Goal: Information Seeking & Learning: Check status

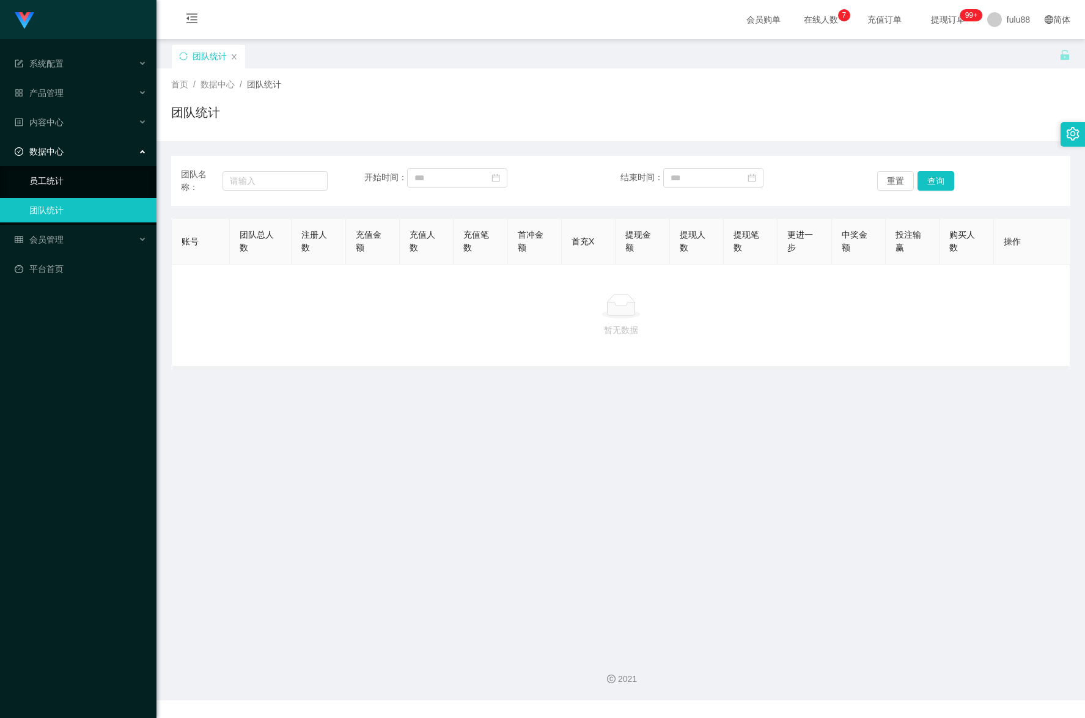
click at [96, 190] on link "员工统计" at bounding box center [87, 181] width 117 height 24
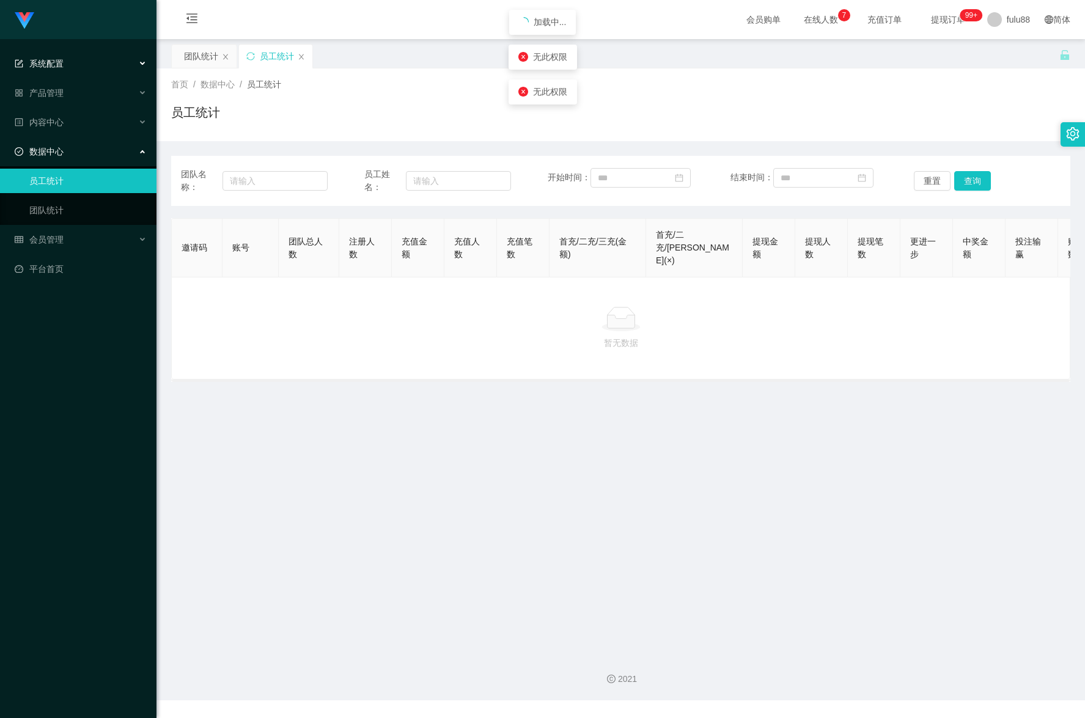
click at [118, 61] on div "系统配置" at bounding box center [78, 63] width 157 height 24
click at [808, 51] on div "团队统计 员工统计" at bounding box center [615, 65] width 888 height 42
click at [813, 17] on font "在线人数" at bounding box center [821, 20] width 34 height 10
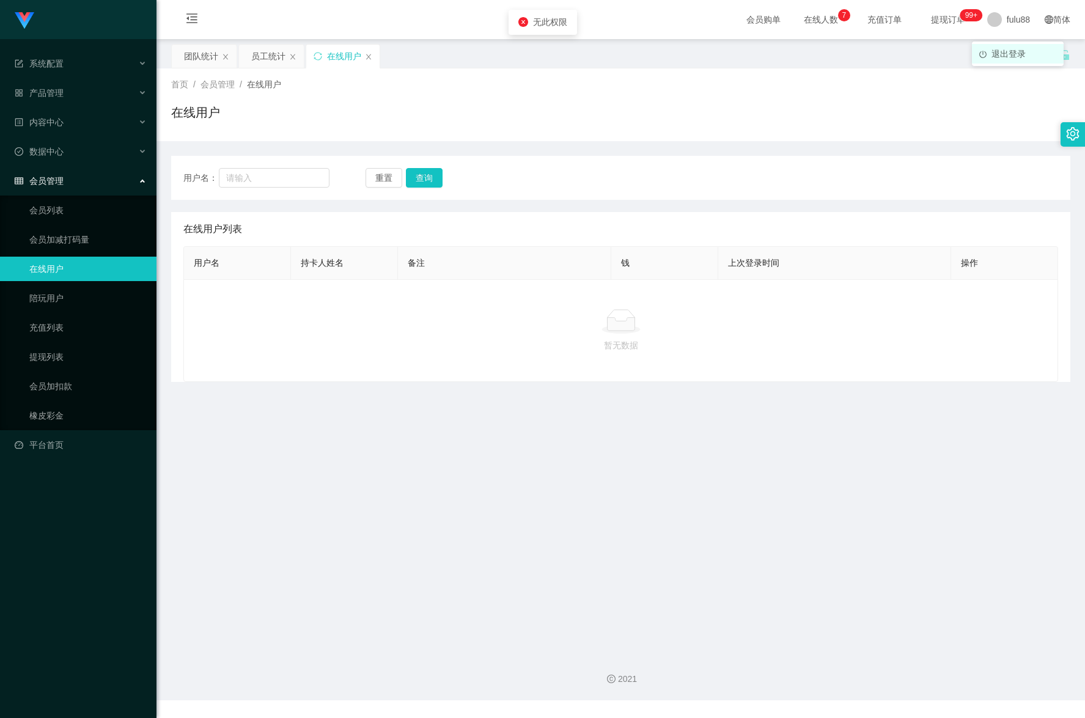
click at [1006, 50] on font "退出登录" at bounding box center [1009, 54] width 34 height 10
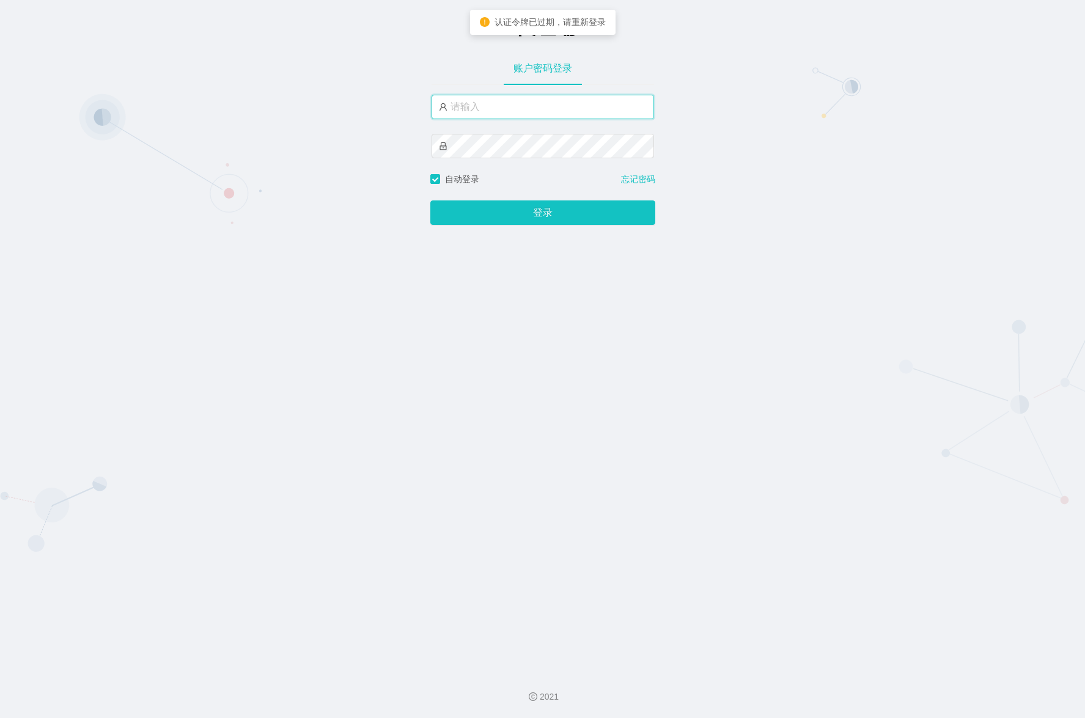
click at [581, 101] on input "text" at bounding box center [543, 107] width 223 height 24
type input "fulu88"
drag, startPoint x: 522, startPoint y: 109, endPoint x: 386, endPoint y: 113, distance: 135.8
click at [386, 113] on div "-代理端 账户密码登录 fulu88 自动登录 忘记密码 登录" at bounding box center [542, 331] width 1085 height 662
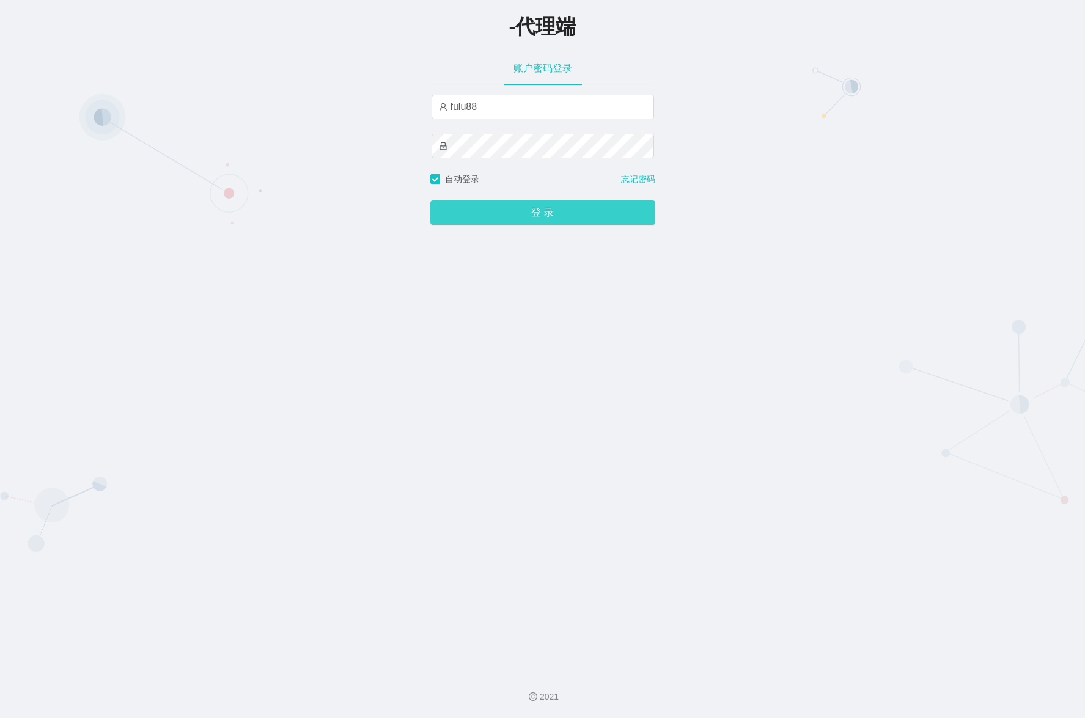
click at [491, 209] on button "登录" at bounding box center [542, 213] width 225 height 24
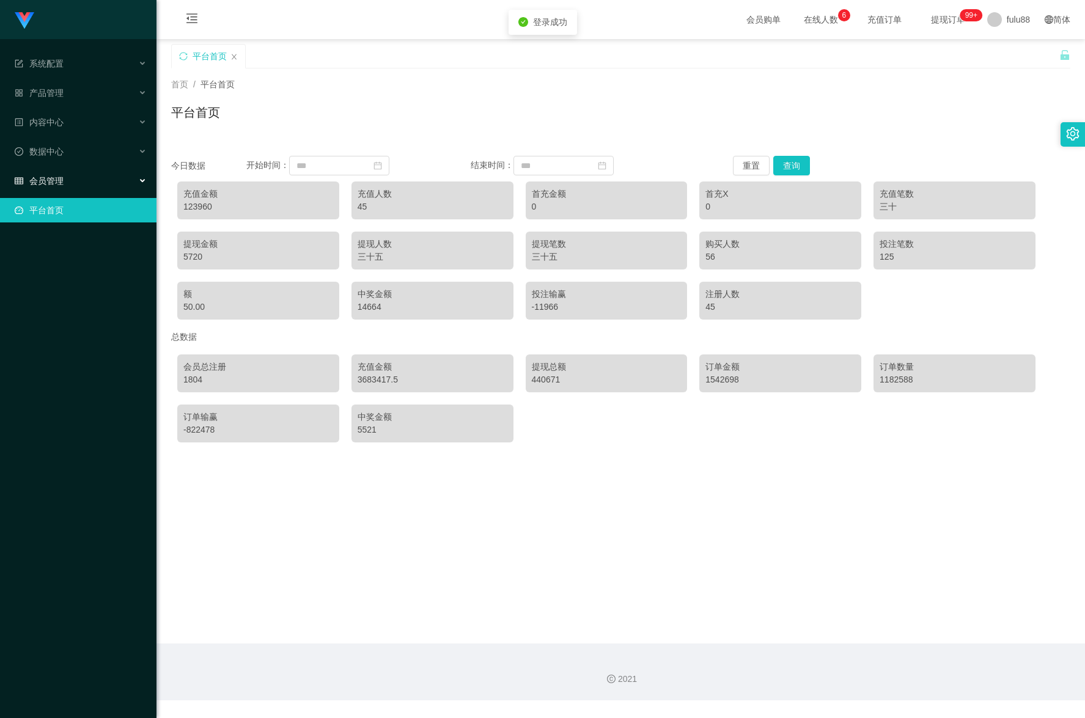
click at [86, 174] on div "会员管理" at bounding box center [78, 181] width 157 height 24
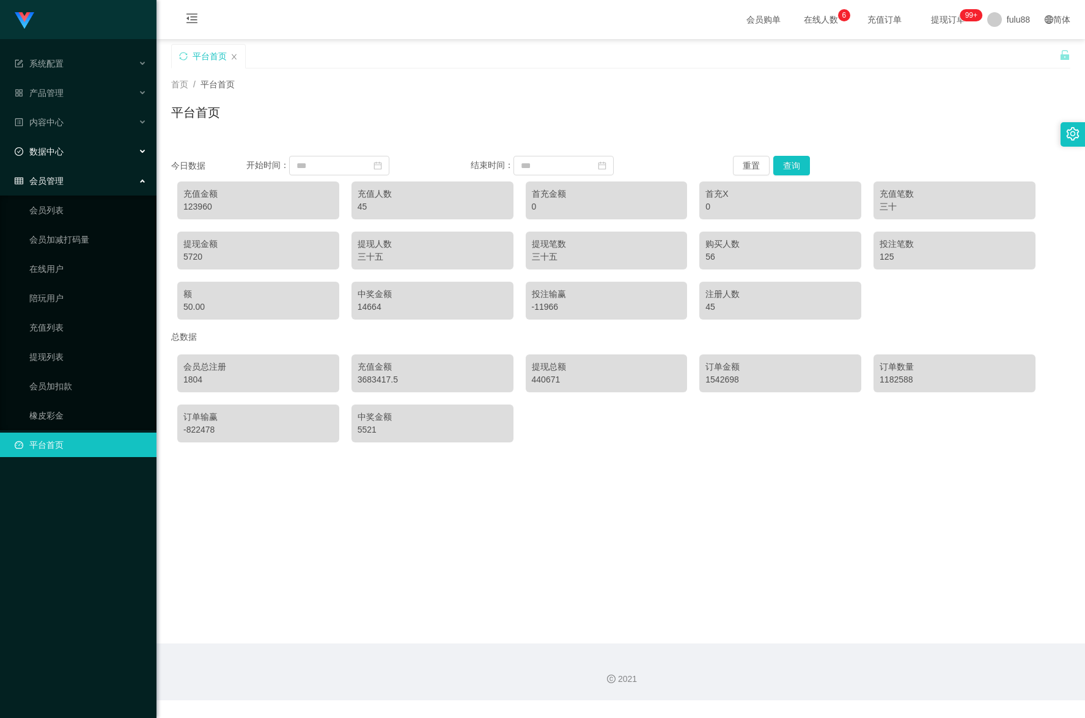
click at [106, 155] on div "数据中心" at bounding box center [78, 151] width 157 height 24
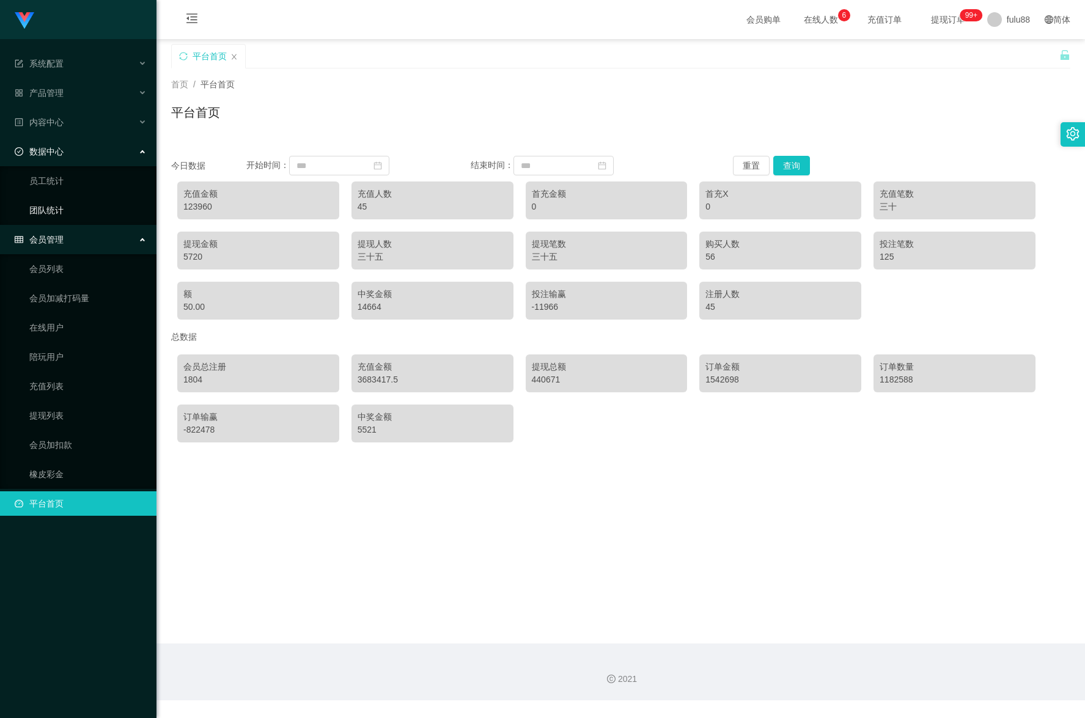
click at [68, 205] on link "团队统计" at bounding box center [87, 210] width 117 height 24
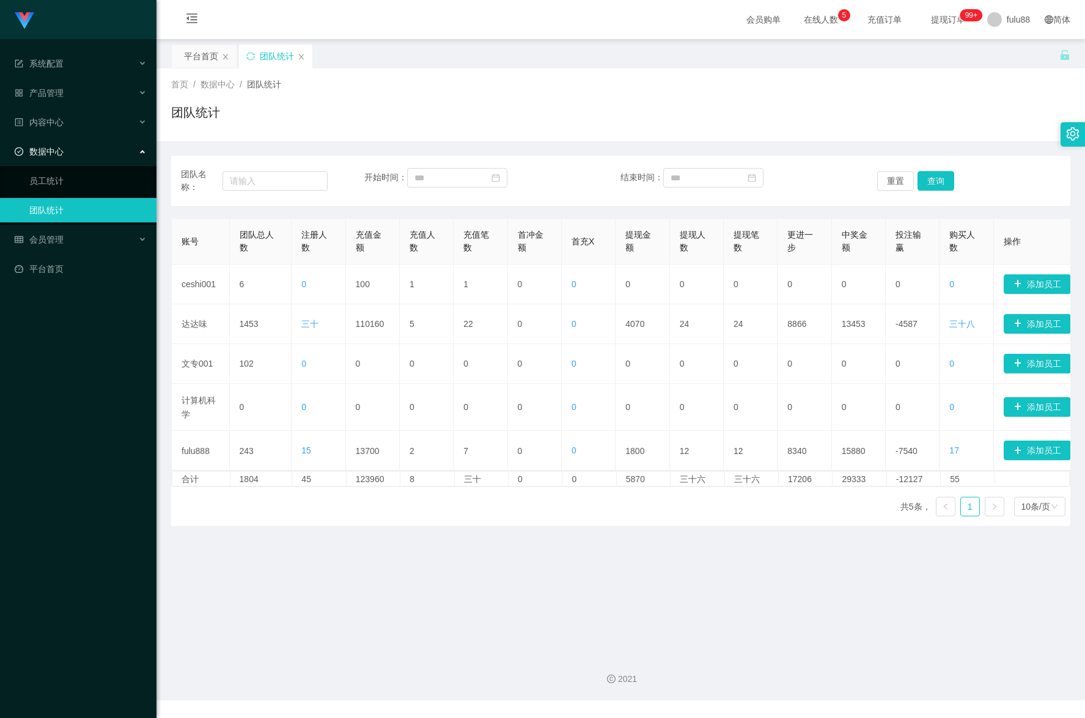
click at [410, 601] on main "关闭门户 关闭右侧 关闭其他 刷新页面 平台首页 团队统计 首页 / 数据中心 / 团队统计 / 团队统计 团队名称： 开始时间： 结束时间： 重置 查询 账…" at bounding box center [621, 341] width 929 height 605
click at [367, 161] on div "团队名称： 开始时间： 结束时间： 重置 查询 账号 团队总人数 注册人数 充值金额 充值人数 充值笔数 首冲金额 首充X 提现金额 提现人数 提现笔数 更进…" at bounding box center [620, 333] width 899 height 385
click at [327, 96] on div "首页 / 数据中心 / 团队统计 / 团队统计" at bounding box center [620, 104] width 899 height 53
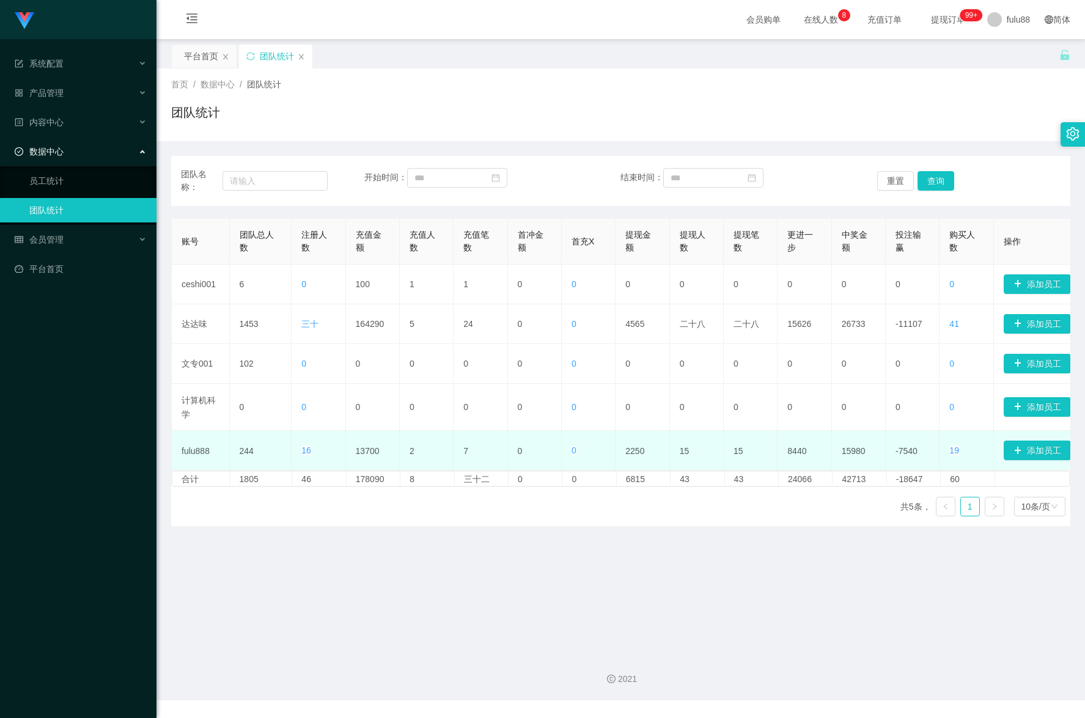
click at [709, 443] on td "15" at bounding box center [697, 451] width 54 height 40
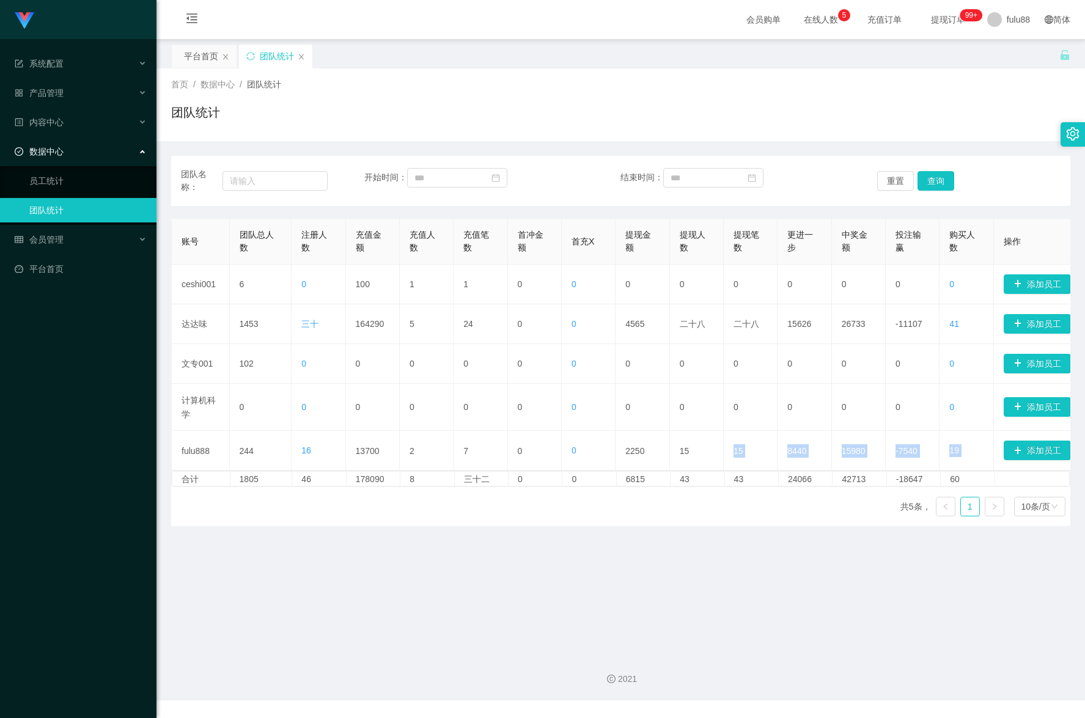
click at [744, 572] on main "关闭门户 关闭右侧 关闭其他 刷新页面 平台首页 团队统计 首页 / 数据中心 / 团队统计 / 团队统计 团队名称： 开始时间： 结束时间： 重置 查询 账…" at bounding box center [621, 341] width 929 height 605
